Goal: Task Accomplishment & Management: Complete application form

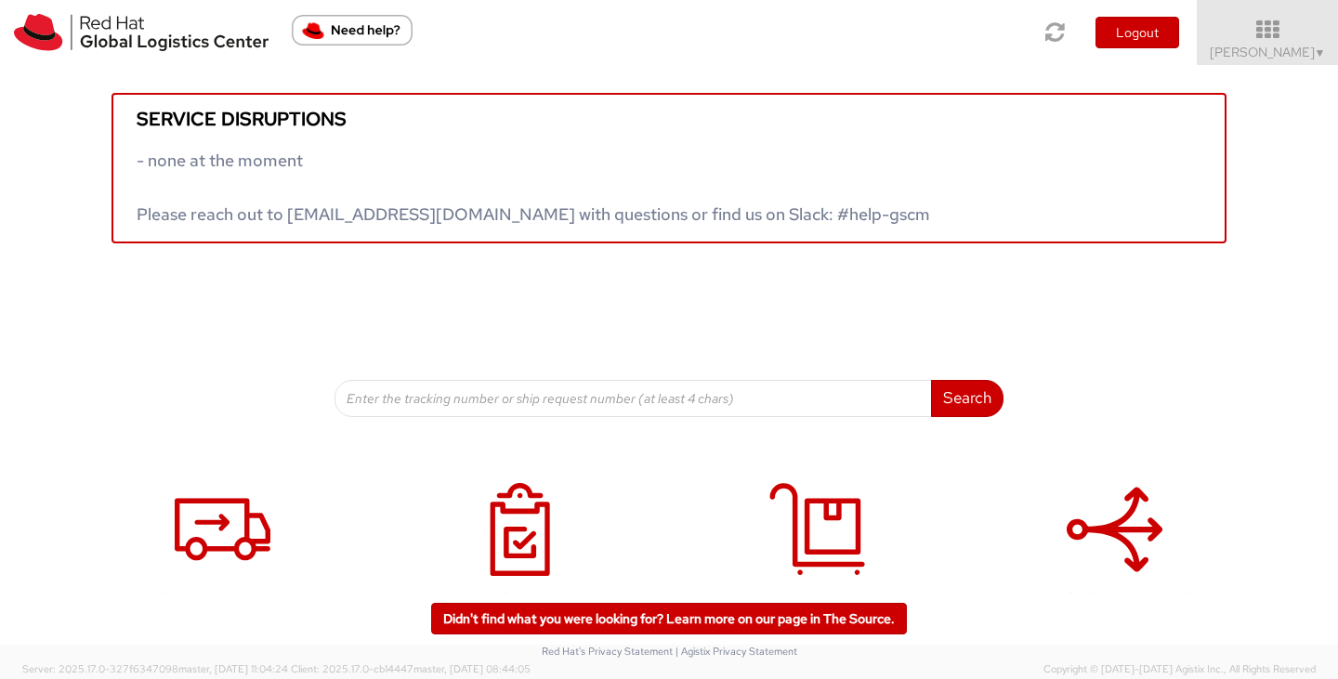
click at [258, 348] on div "Service disruptions - none at the moment Please reach out to globallogistics@re…" at bounding box center [669, 241] width 1338 height 352
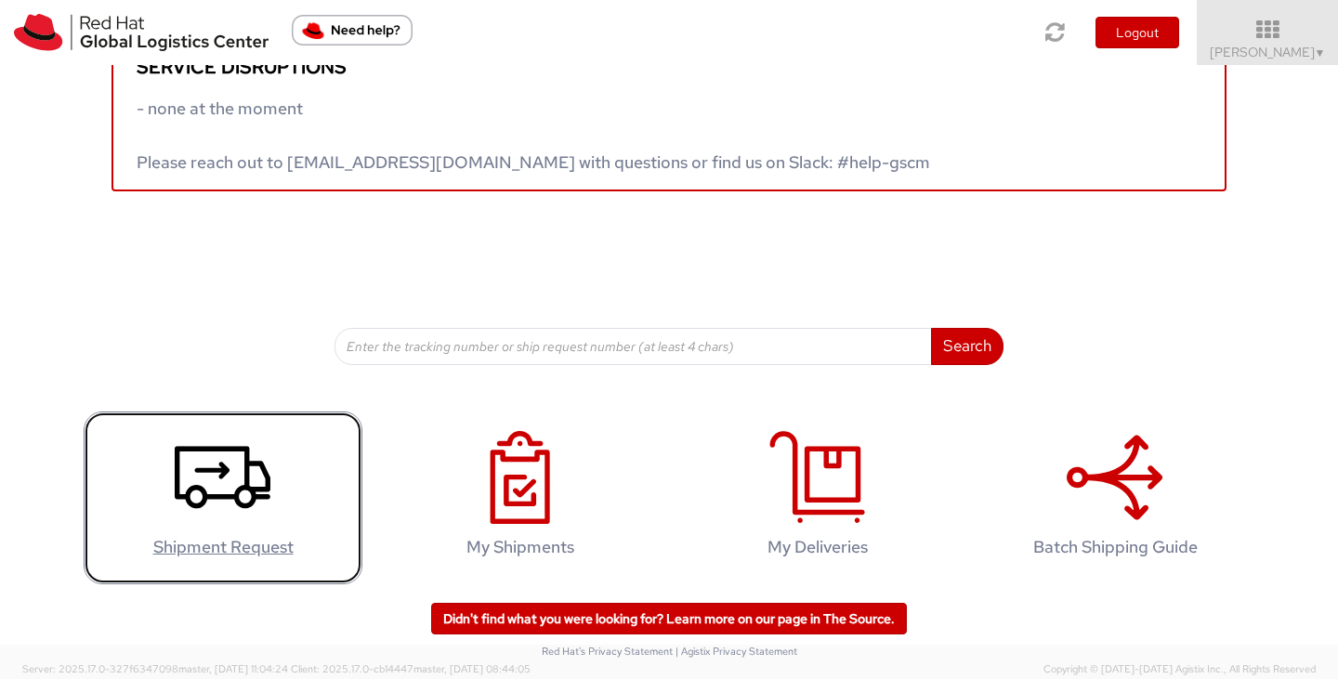
click at [198, 490] on use at bounding box center [223, 477] width 96 height 62
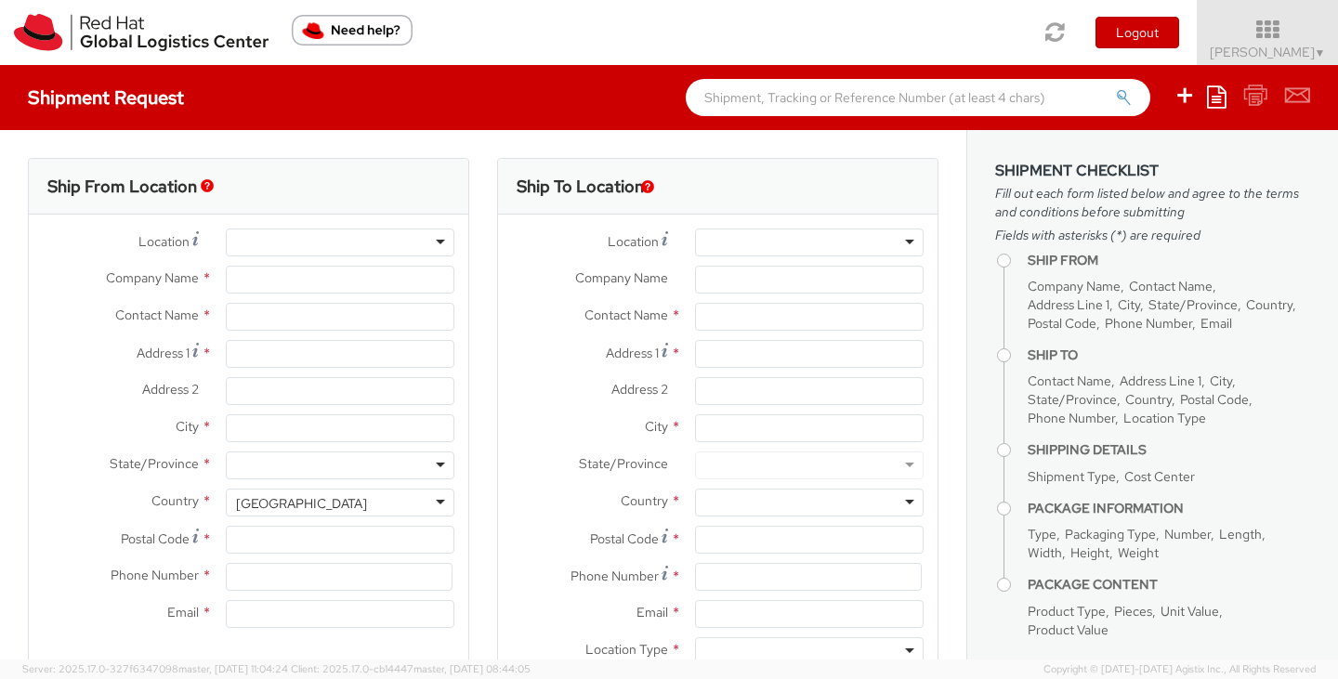
select select "505"
select select
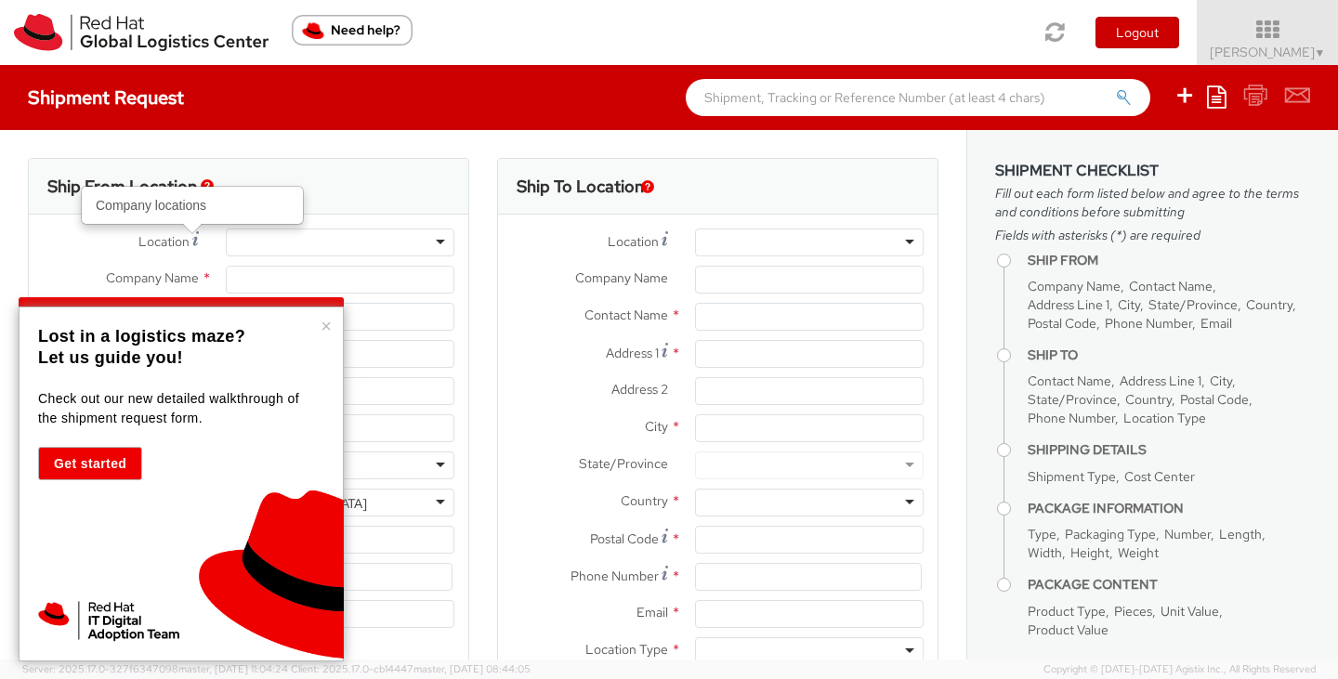
type input "Red Hat, Inc."
type input "[PERSON_NAME]"
type input "[STREET_ADDRESS]"
type input "RALEIGH"
type input "27601"
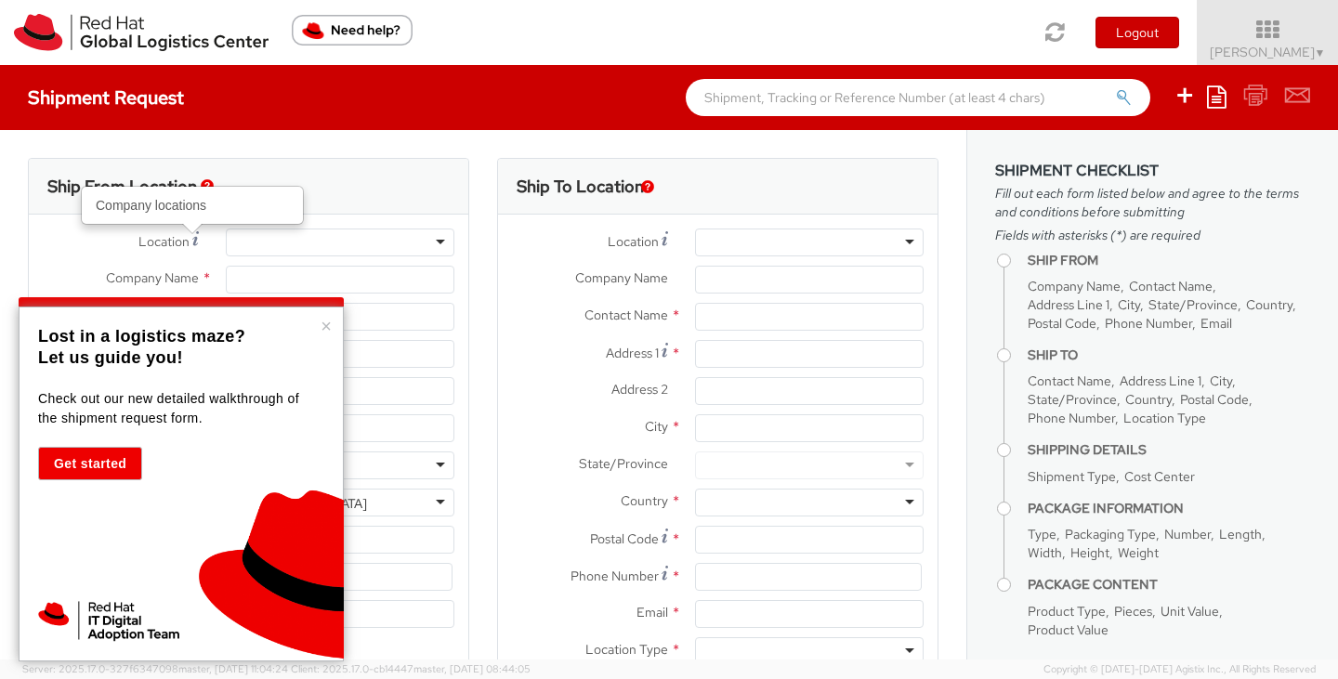
type input "[PHONE_NUMBER]"
type input "[EMAIL_ADDRESS][DOMAIN_NAME]"
click at [323, 323] on button "×" at bounding box center [326, 326] width 11 height 19
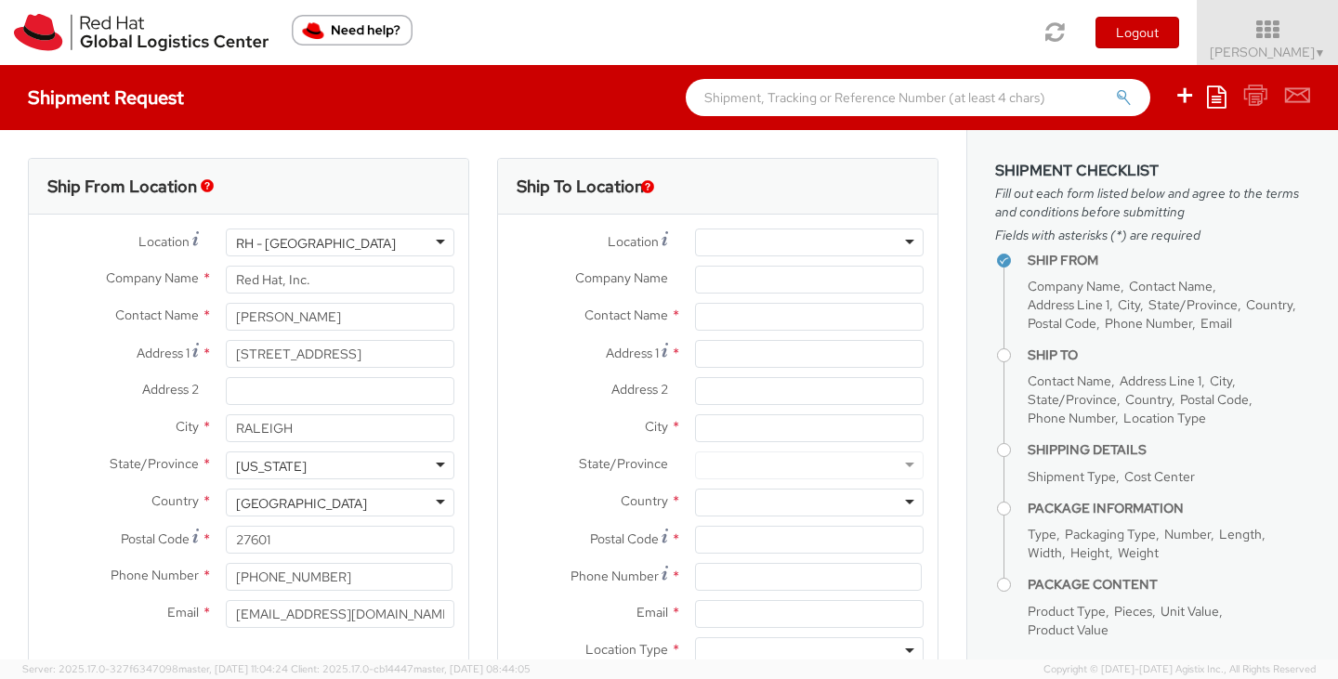
click at [704, 242] on div at bounding box center [809, 243] width 229 height 28
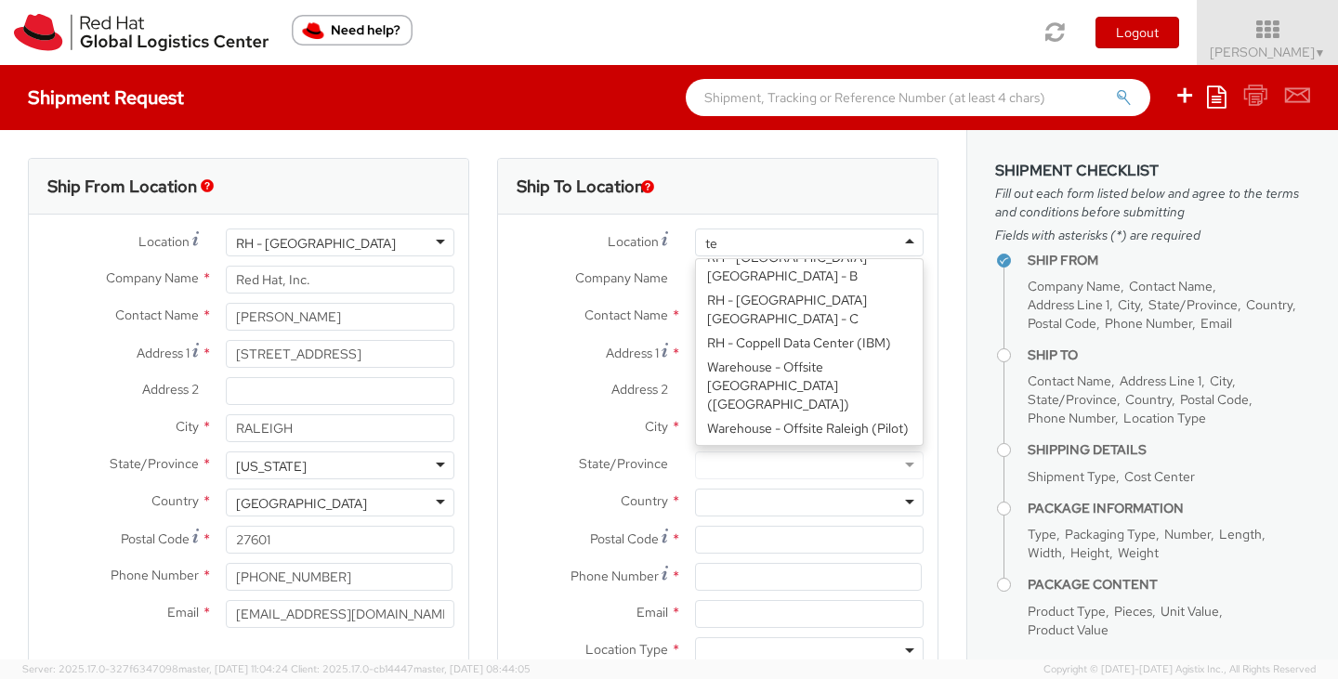
scroll to position [100, 0]
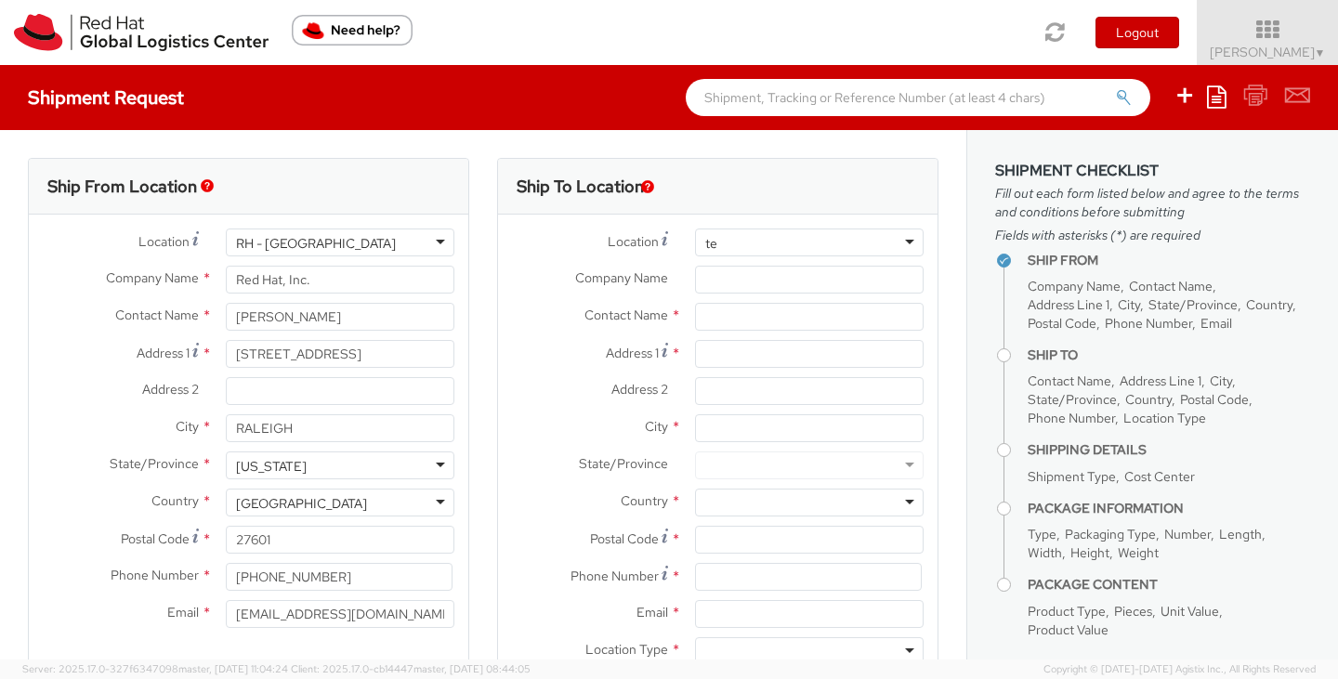
type input "t"
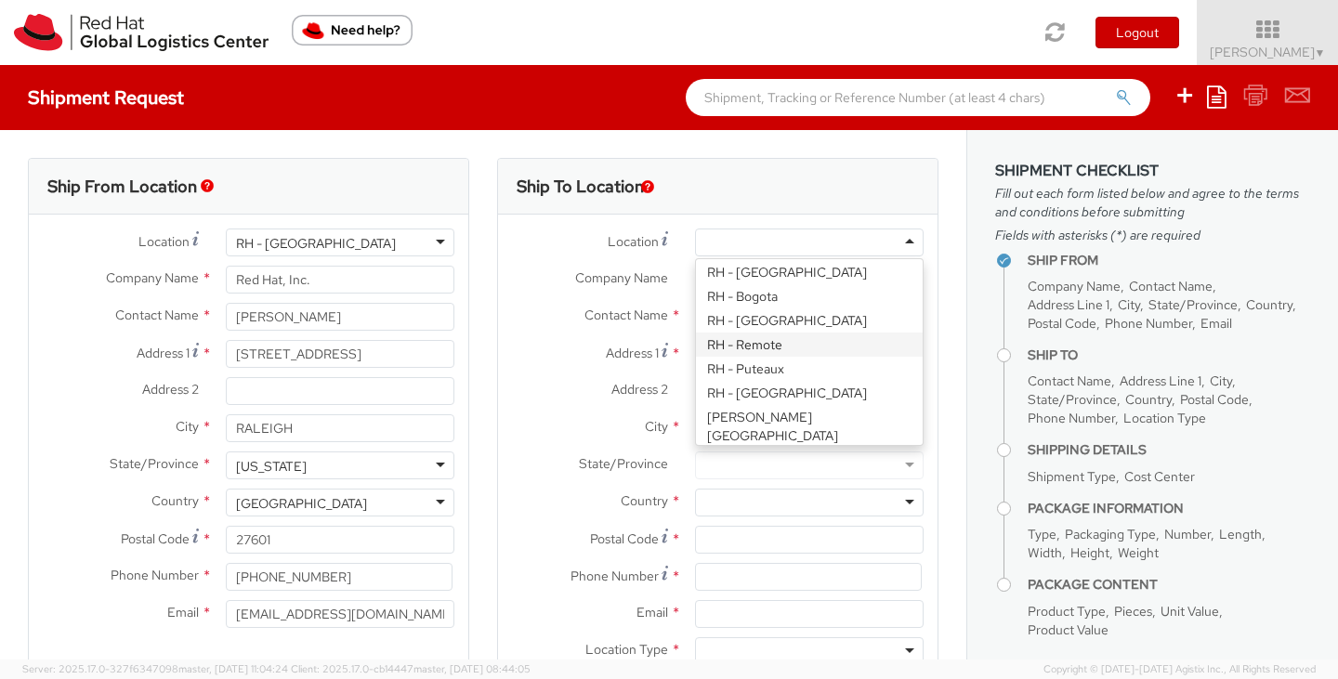
scroll to position [2421, 0]
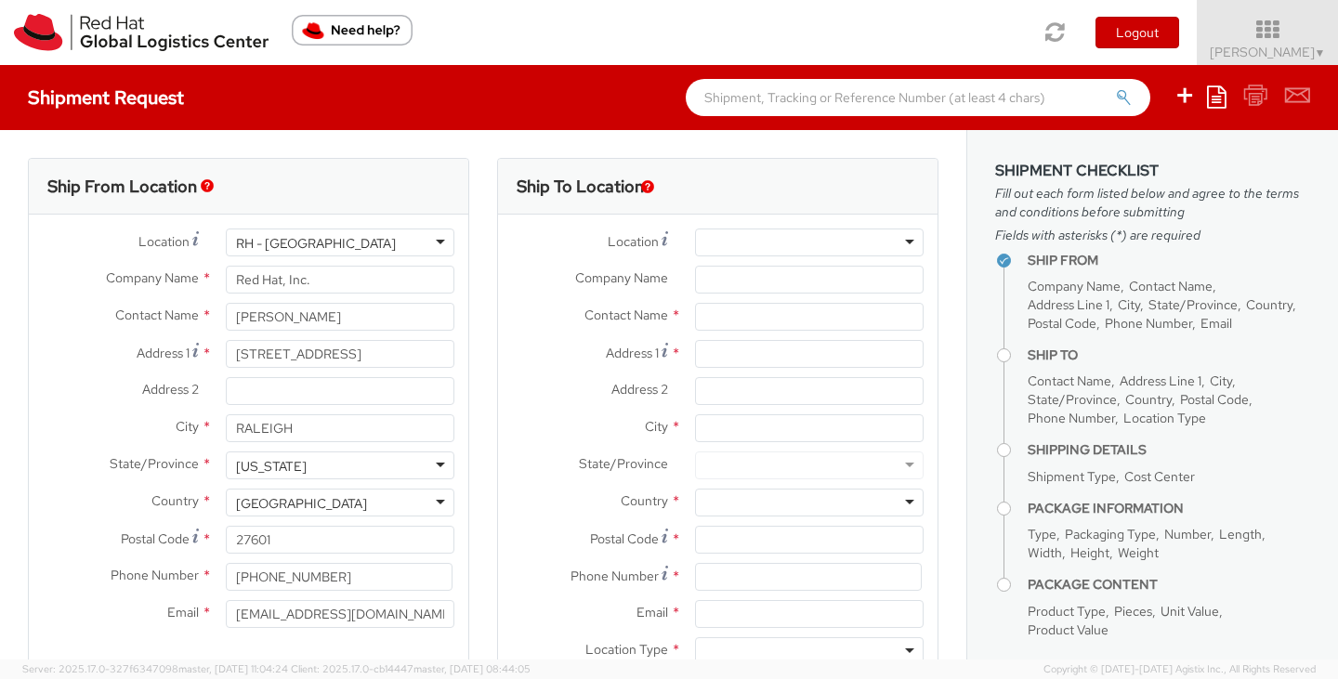
click at [593, 298] on div "Company Name *" at bounding box center [718, 284] width 440 height 37
click at [725, 282] on input "Company Name *" at bounding box center [809, 280] width 229 height 28
type input "[PERSON_NAME] - Aquasana"
type input "Returns Department"
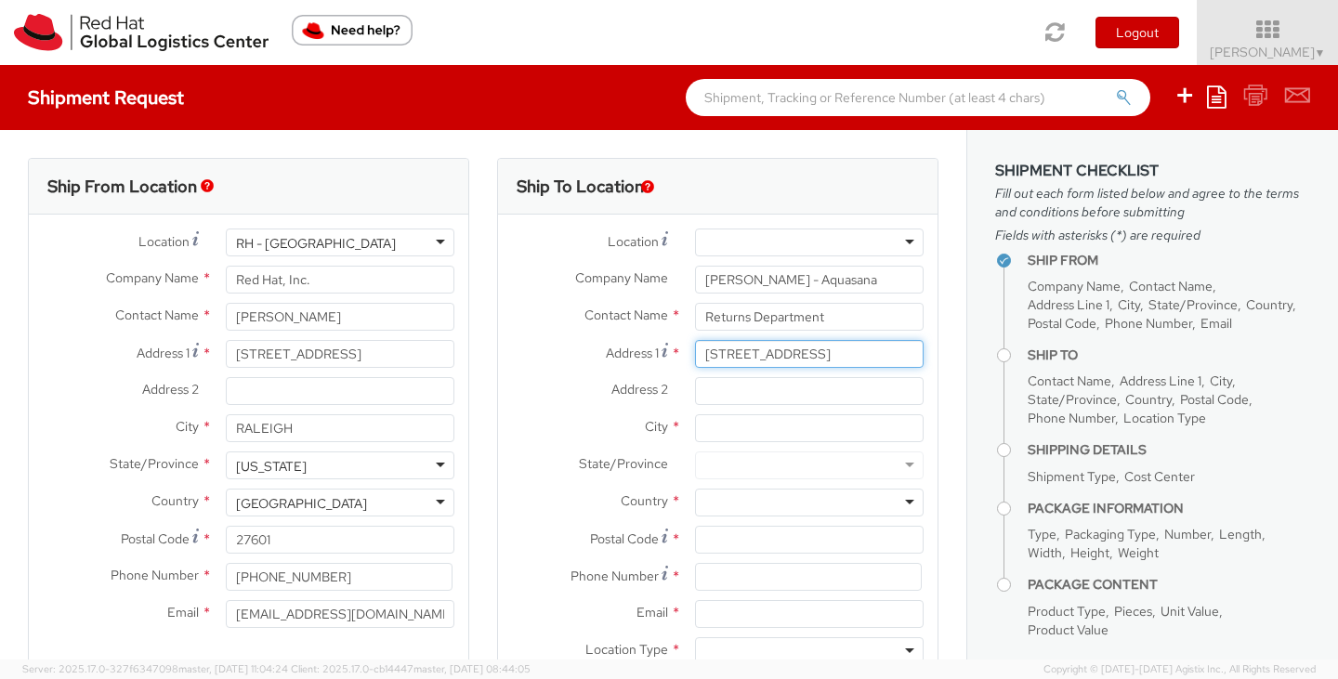
type input "[STREET_ADDRESS]"
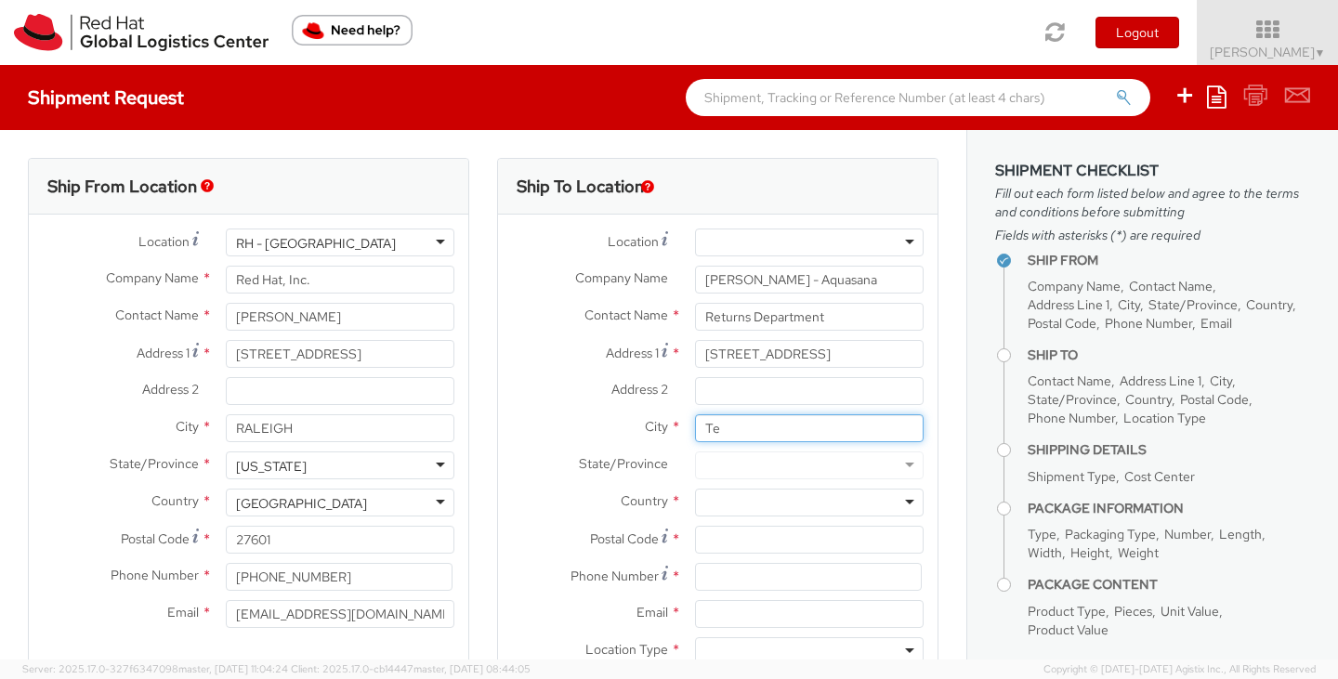
type input "T"
type input "[GEOGRAPHIC_DATA]"
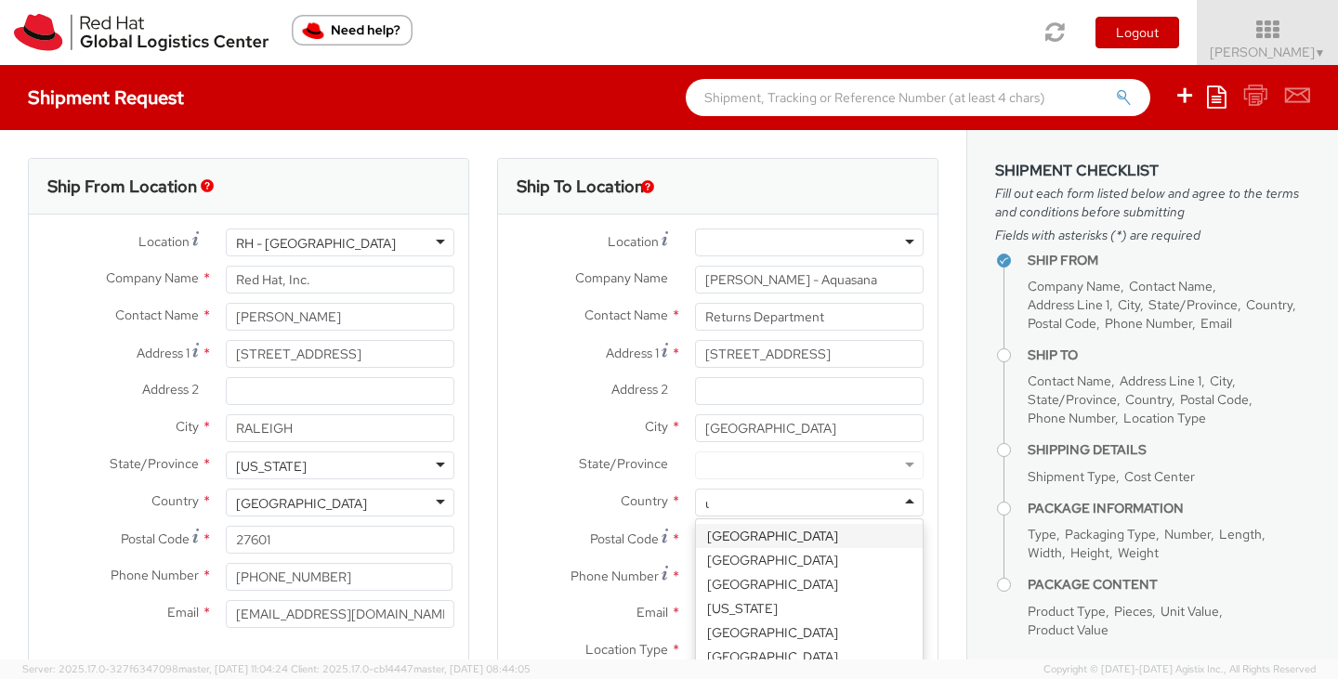
type input "un"
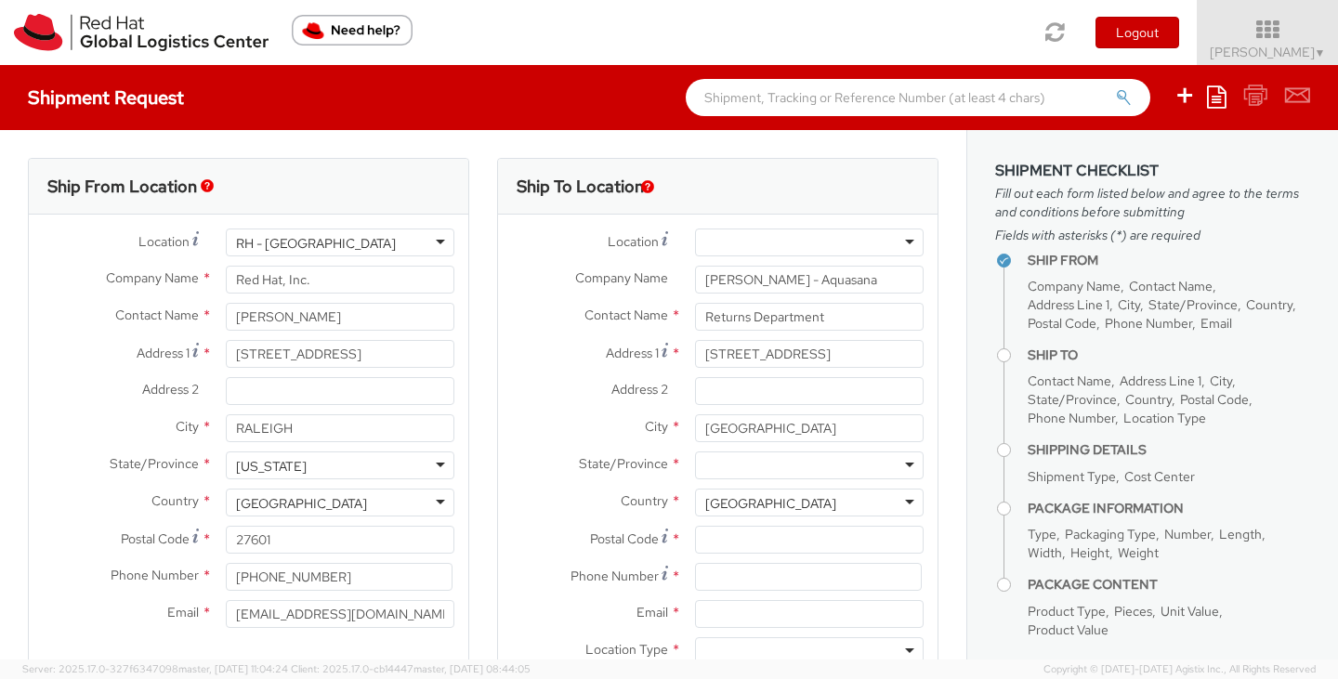
click at [742, 460] on div at bounding box center [809, 466] width 229 height 28
type input "[US_STATE]"
click at [725, 538] on input "Postal Code *" at bounding box center [809, 540] width 229 height 28
type input "76117"
type input "8666626885"
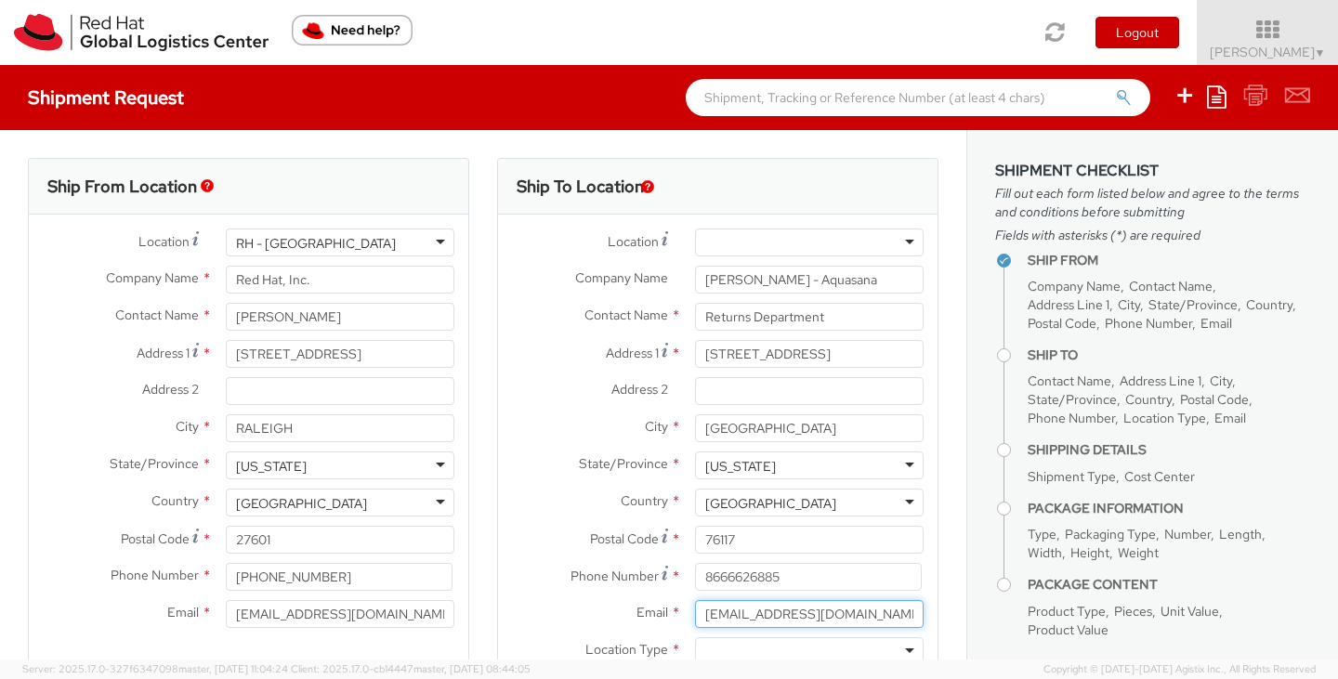
type input "[EMAIL_ADDRESS][DOMAIN_NAME]"
click at [898, 656] on div at bounding box center [809, 651] width 229 height 28
click at [892, 644] on div at bounding box center [809, 651] width 229 height 28
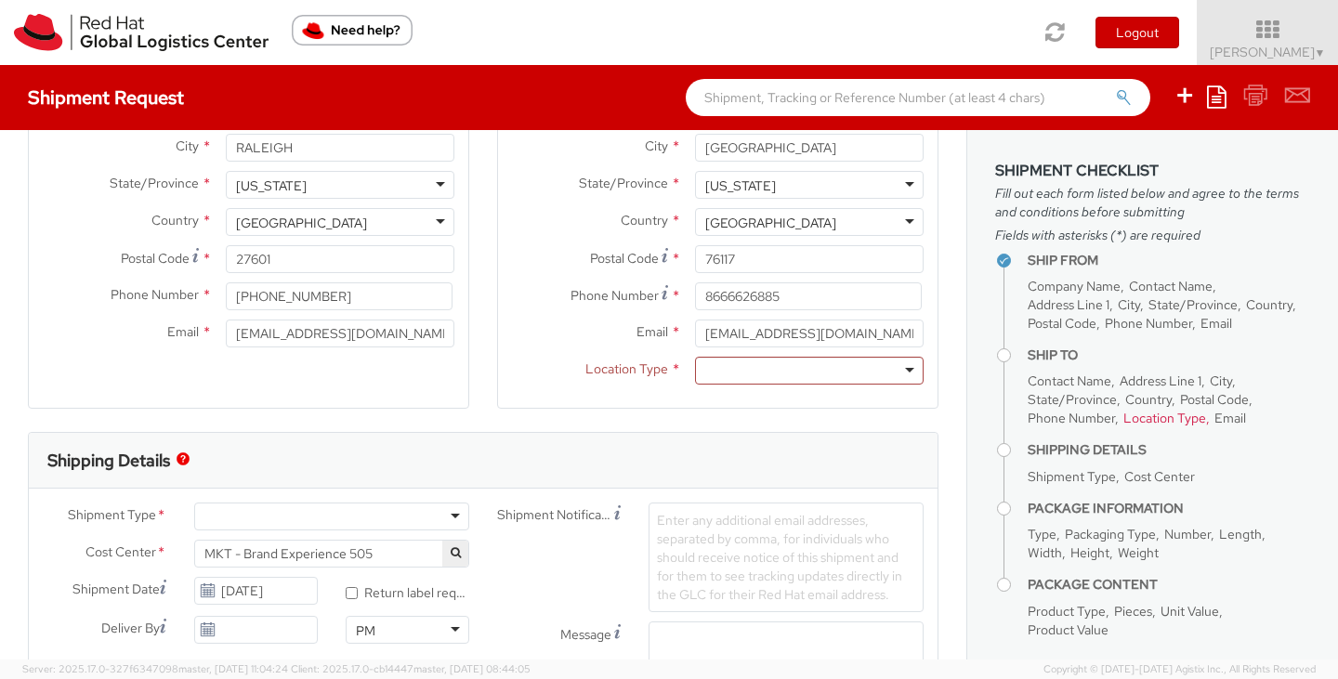
scroll to position [287, 0]
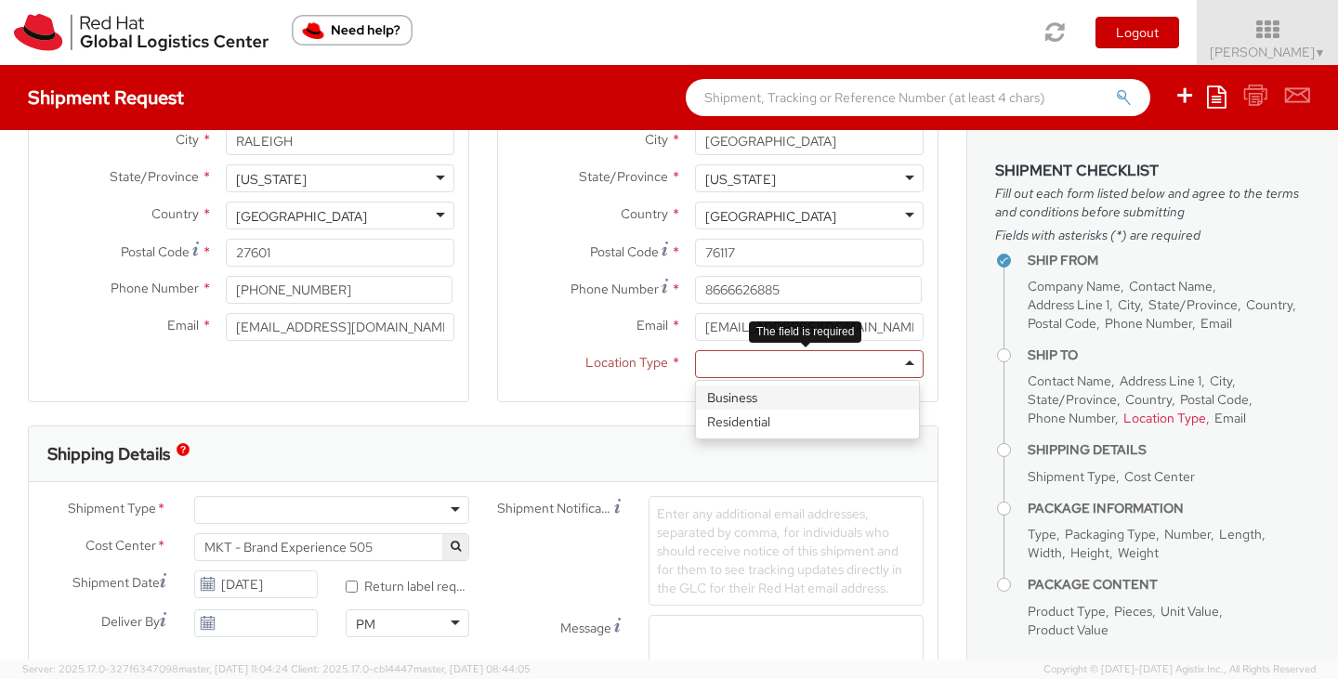
click at [894, 368] on div at bounding box center [809, 364] width 229 height 28
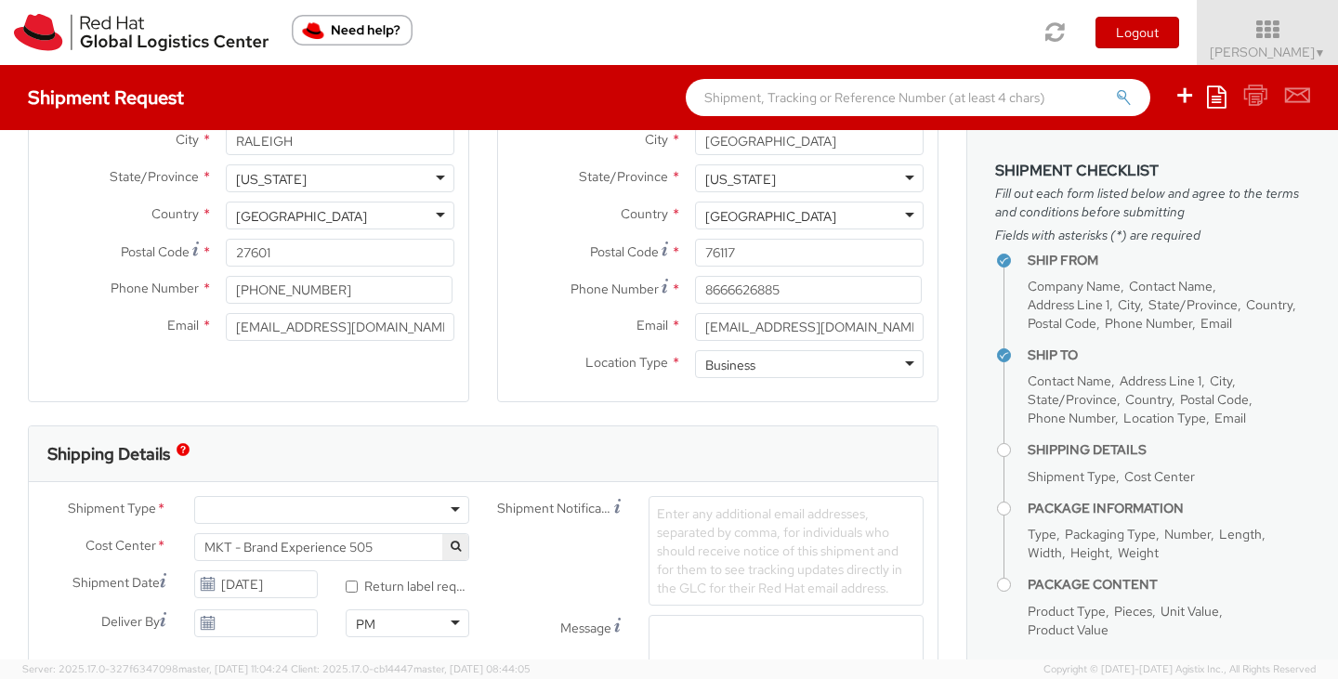
click at [307, 496] on div at bounding box center [331, 510] width 275 height 28
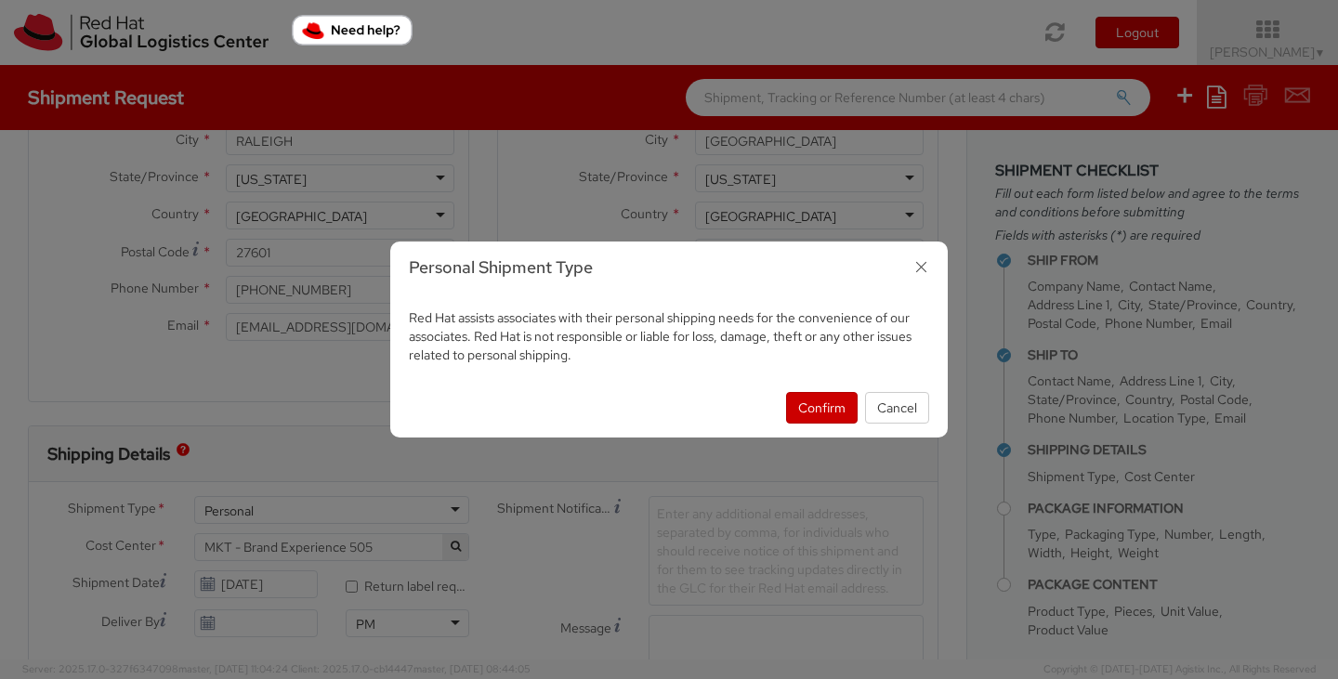
select select "900"
click at [818, 408] on button "Confirm" at bounding box center [822, 408] width 72 height 32
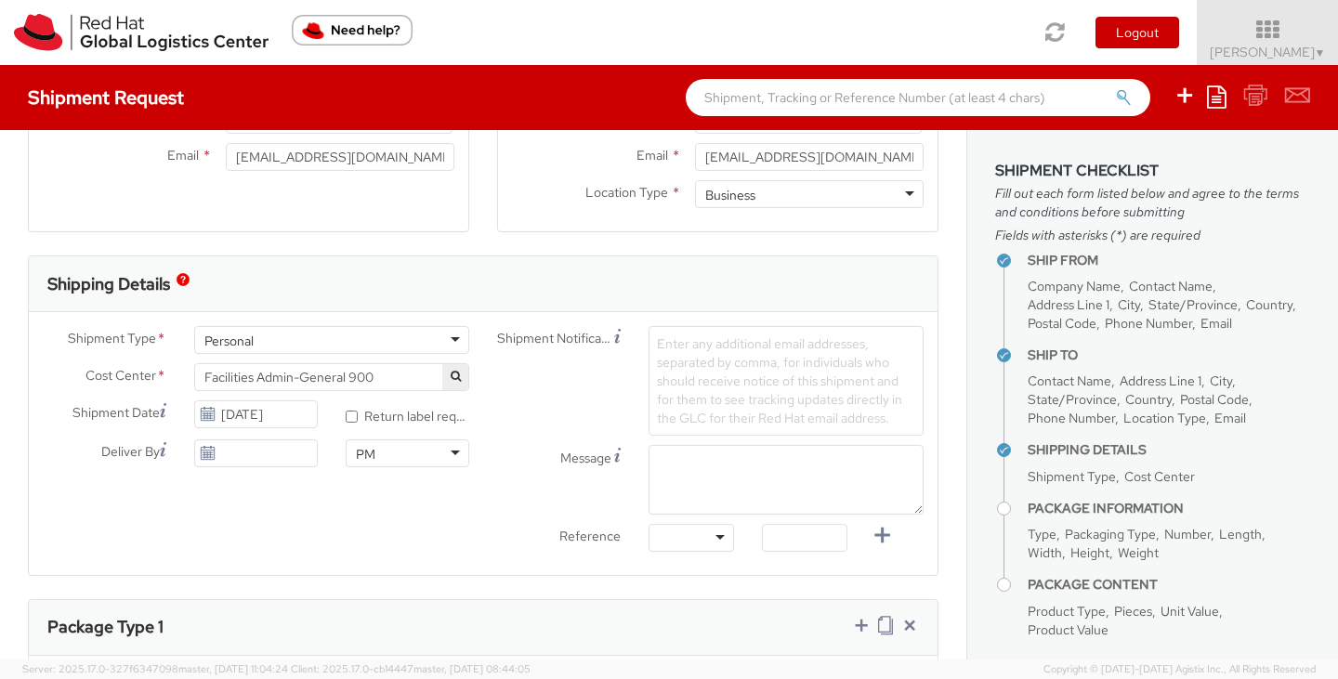
scroll to position [458, 0]
click at [340, 495] on div "Shipment Type * Personal Personal Batch Business Personal Cost Center * Facilit…" at bounding box center [483, 442] width 909 height 235
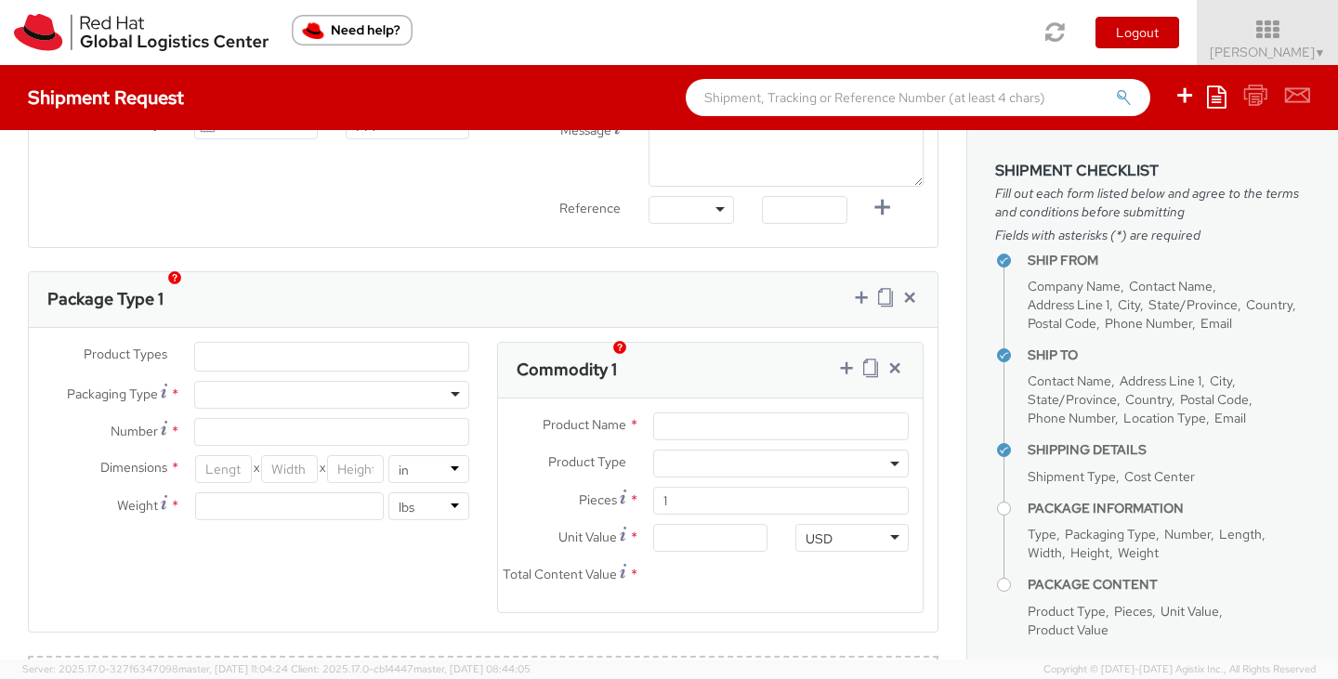
scroll to position [815, 0]
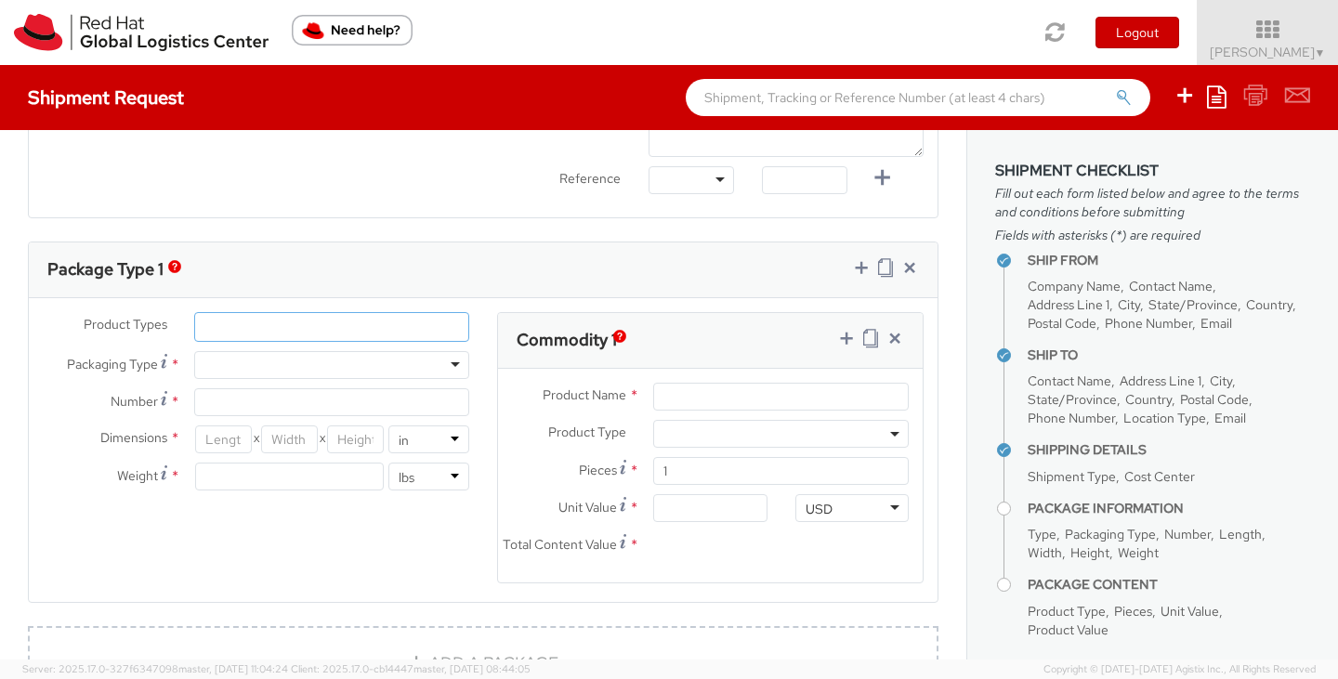
click at [381, 320] on ul at bounding box center [331, 327] width 273 height 28
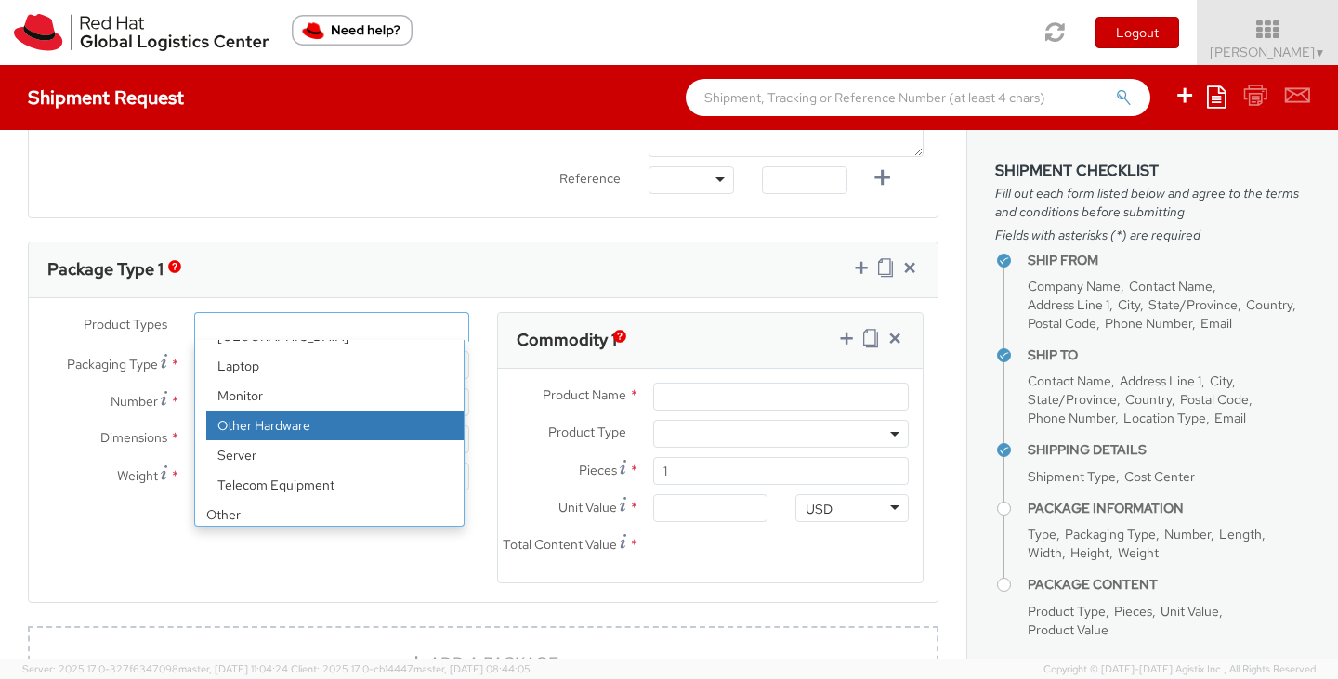
scroll to position [82, 0]
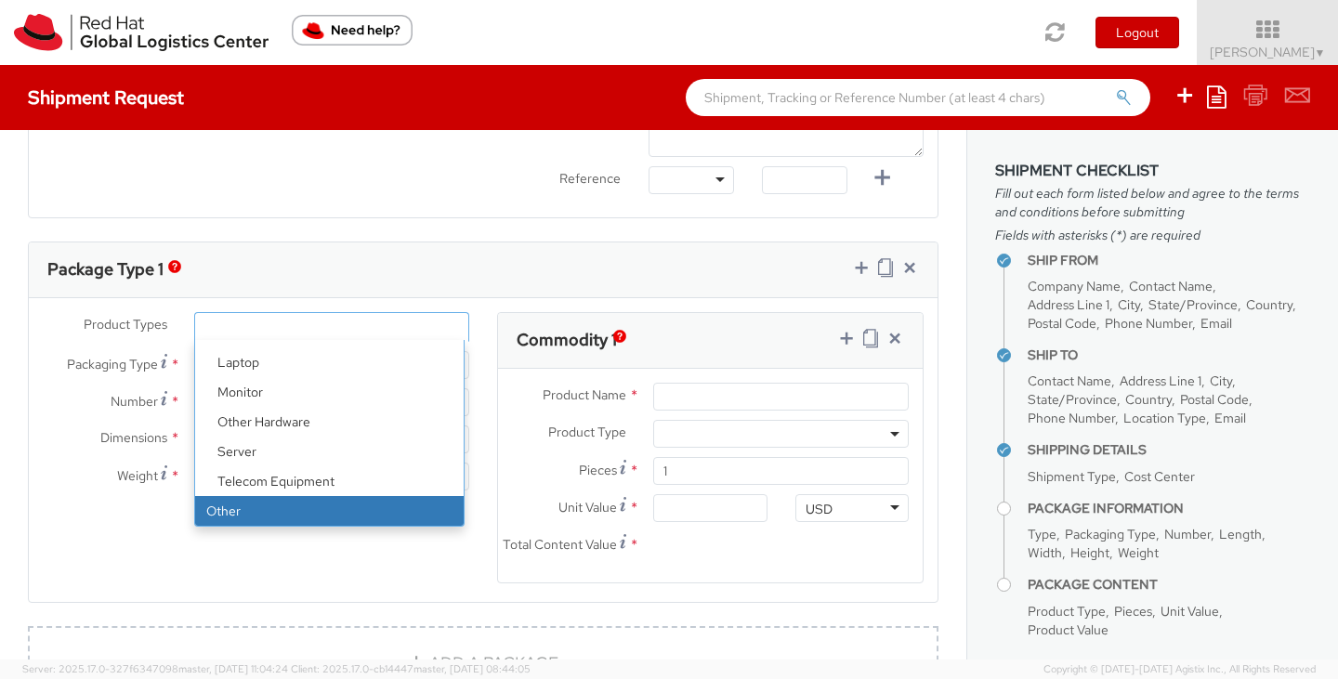
select select "OTHER"
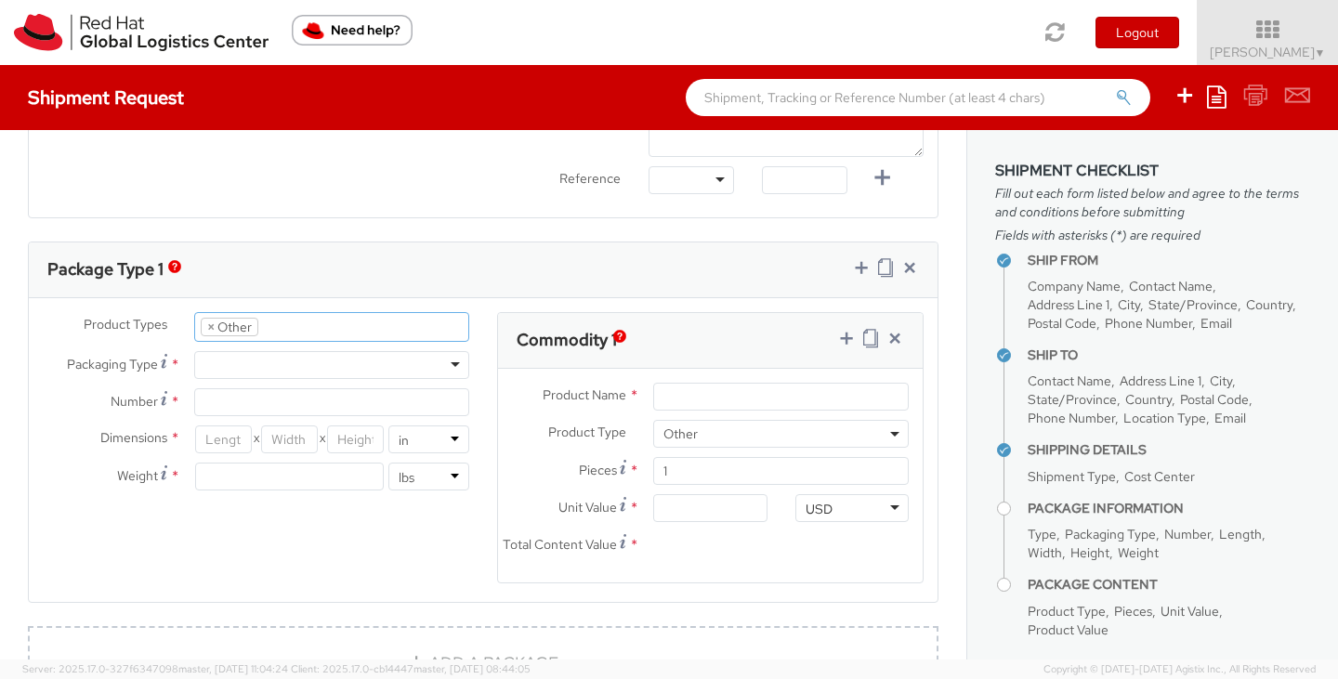
click at [369, 355] on div at bounding box center [331, 365] width 275 height 28
click at [266, 397] on input "Number *" at bounding box center [331, 402] width 275 height 28
type input "1"
click at [214, 432] on input "number" at bounding box center [223, 440] width 57 height 28
type input "21.5"
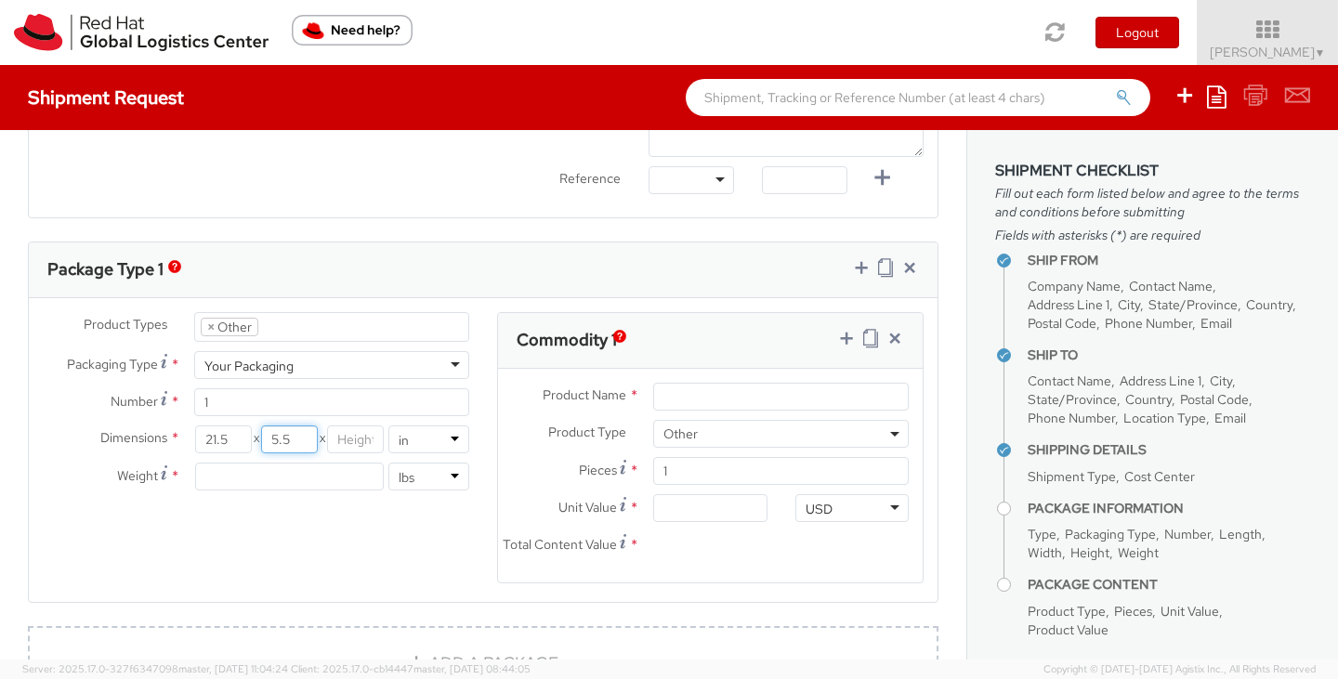
type input "5.5"
type input "5"
click at [239, 471] on input "number" at bounding box center [289, 477] width 189 height 28
type input "3"
type input "2.35"
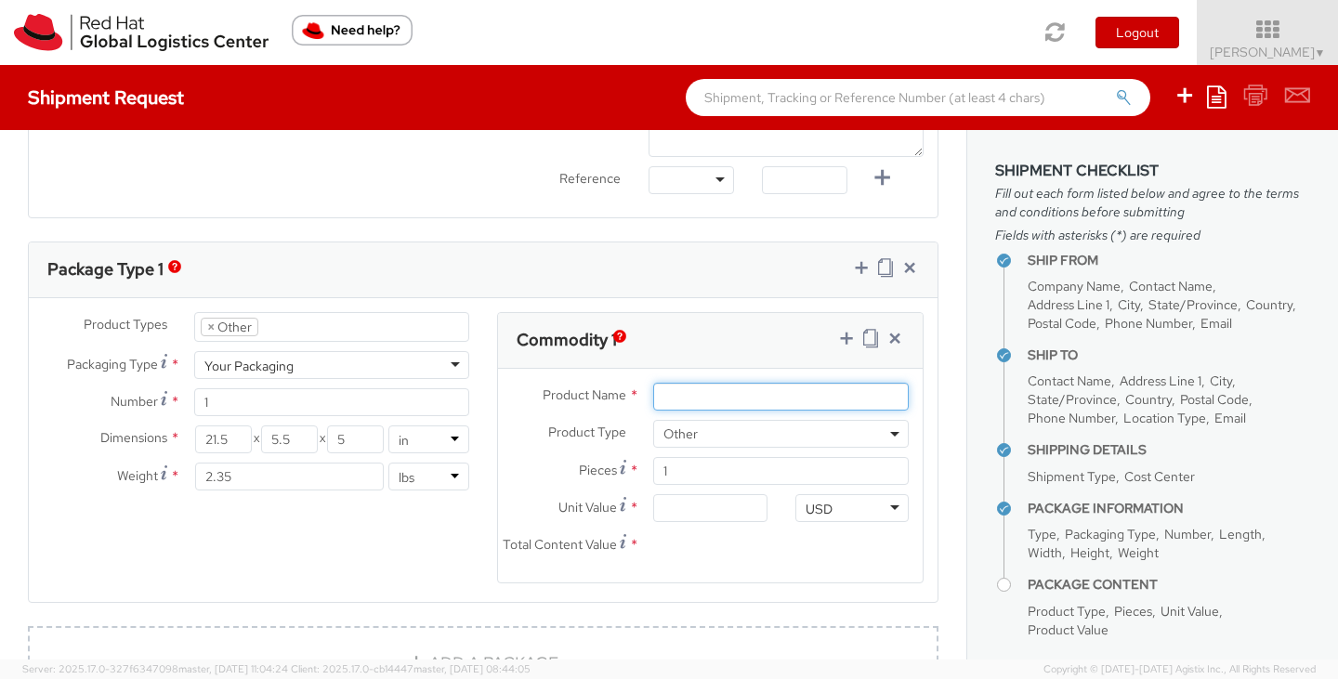
click at [676, 391] on input "Product Name *" at bounding box center [781, 397] width 256 height 28
type input "Aquasana filter"
click at [691, 505] on input "Unit Value *" at bounding box center [709, 508] width 113 height 28
type input "5.00"
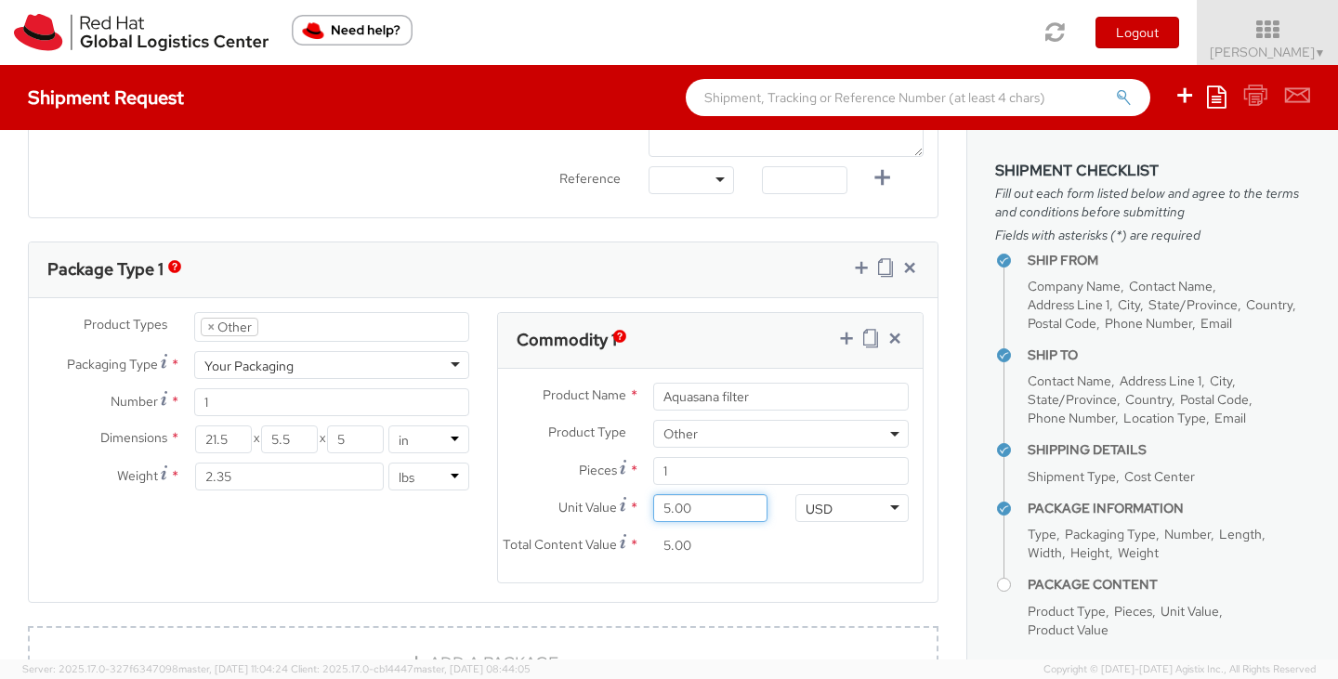
type input "50.00"
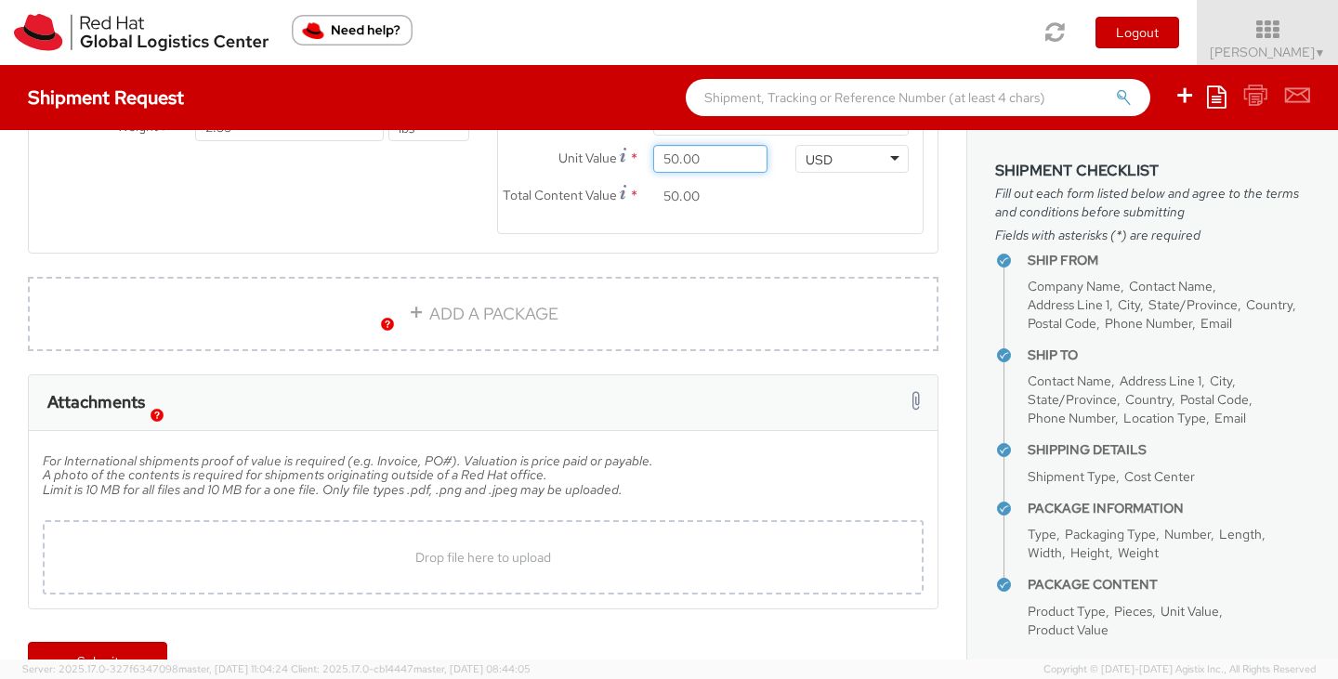
scroll to position [1223, 0]
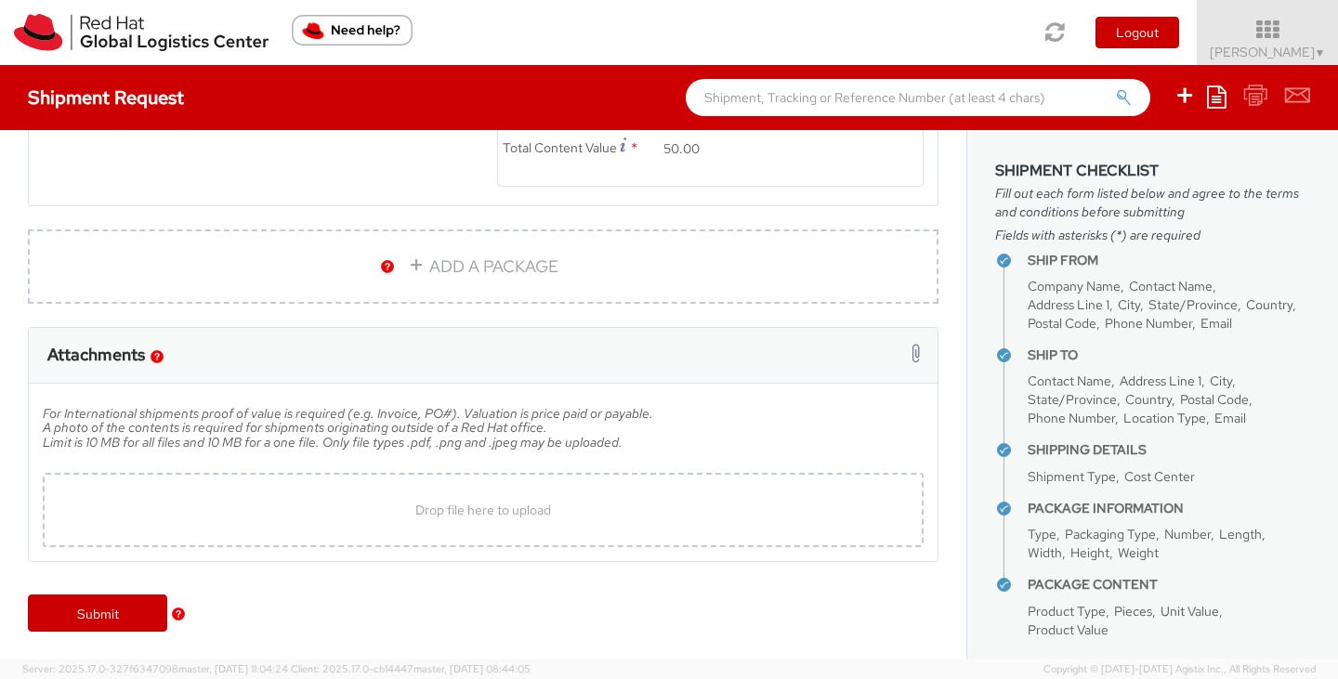
click at [318, 453] on h5 "For International shipments proof of value is required (e.g. Invoice, PO#). Val…" at bounding box center [483, 435] width 881 height 57
click at [119, 613] on link "Submit" at bounding box center [97, 613] width 139 height 37
